Goal: Transaction & Acquisition: Purchase product/service

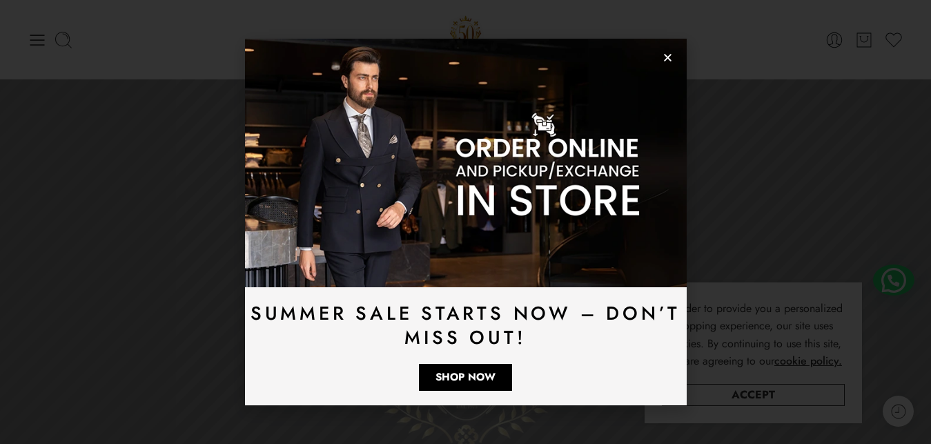
click at [666, 59] on use "Close" at bounding box center [668, 58] width 8 height 8
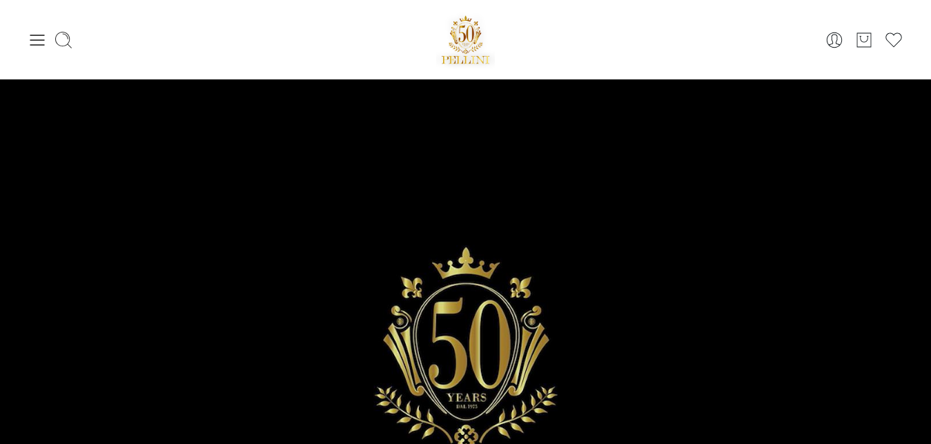
scroll to position [3714, 0]
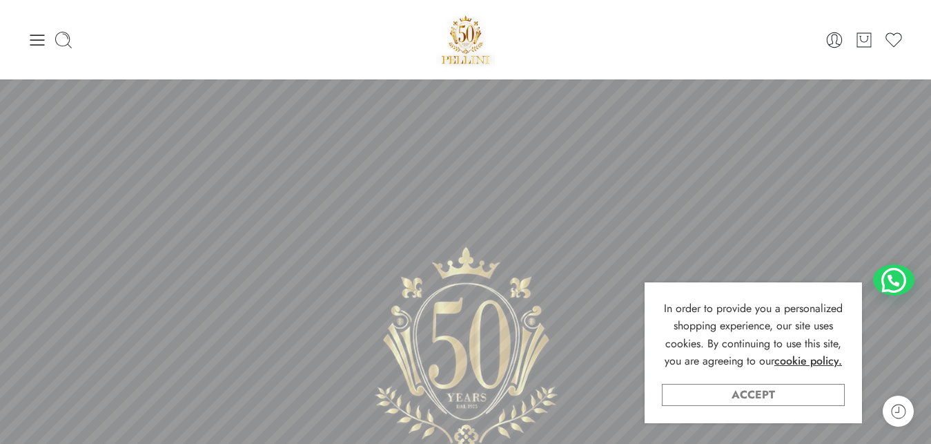
click at [773, 395] on link "Accept" at bounding box center [753, 395] width 183 height 22
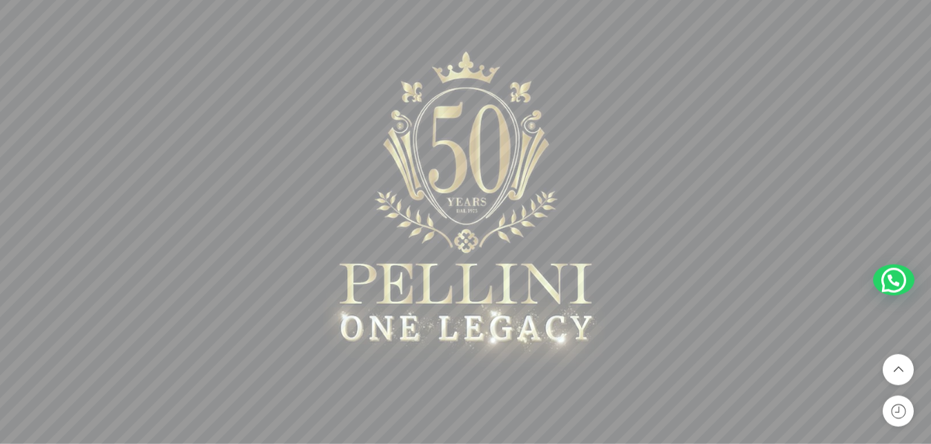
scroll to position [635, 0]
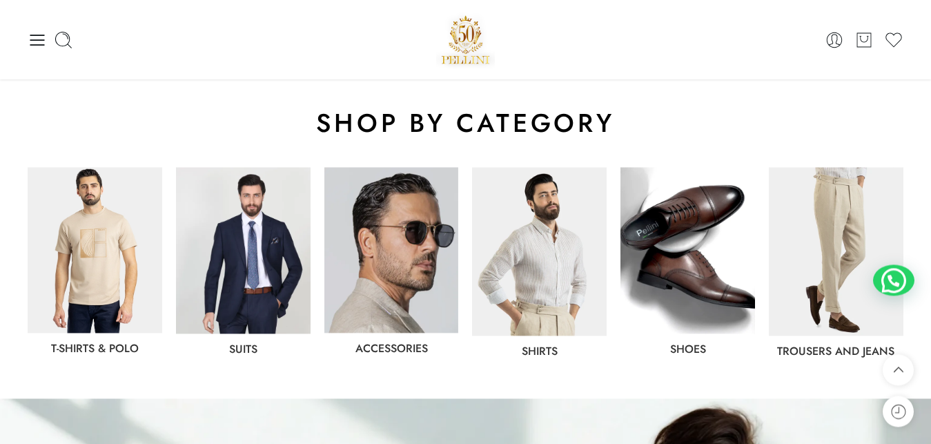
click at [88, 230] on img at bounding box center [95, 249] width 135 height 165
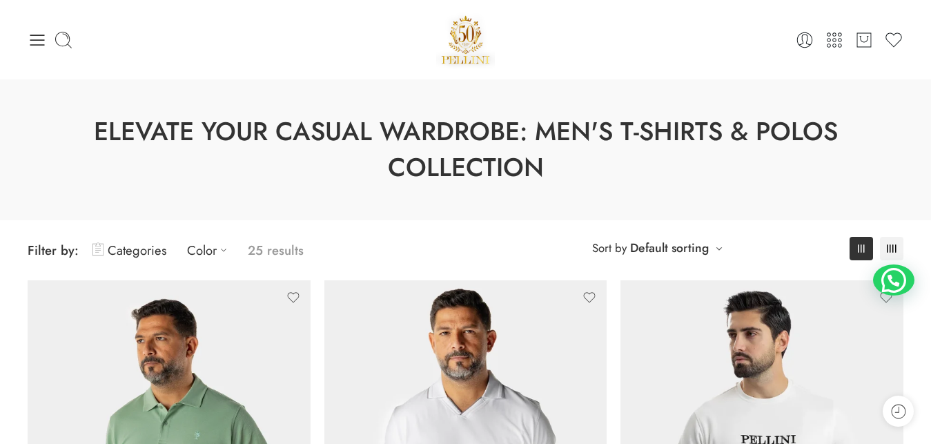
drag, startPoint x: 938, startPoint y: 80, endPoint x: 921, endPoint y: -37, distance: 118.5
